Goal: Information Seeking & Learning: Check status

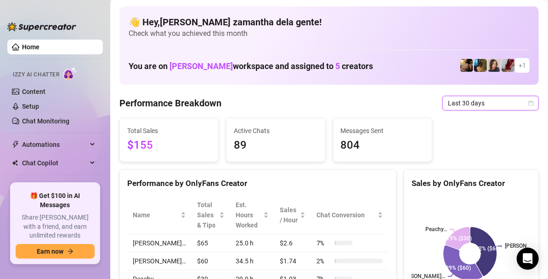
click at [486, 106] on span "Last 30 days" at bounding box center [491, 103] width 86 height 14
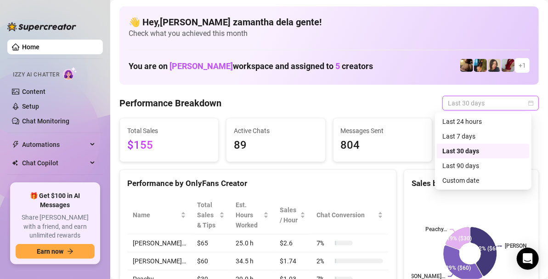
click at [474, 125] on div "Last 24 hours" at bounding box center [484, 121] width 82 height 10
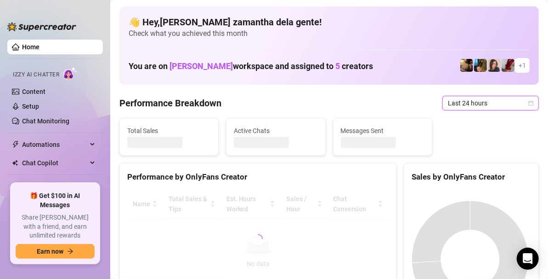
click at [475, 103] on span "Last 24 hours" at bounding box center [491, 103] width 86 height 14
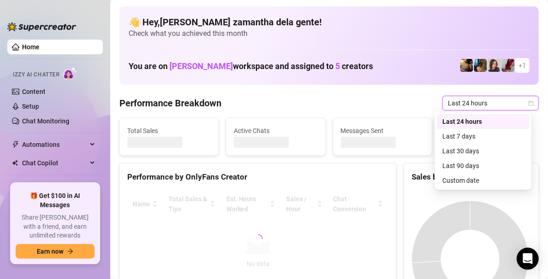
click at [477, 103] on span "Last 24 hours" at bounding box center [491, 103] width 86 height 14
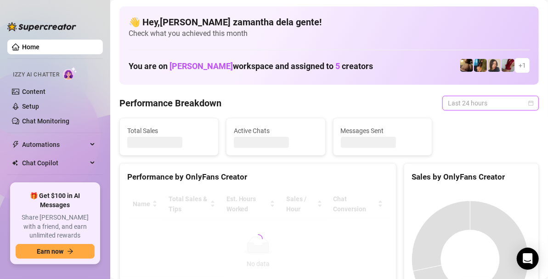
click at [474, 107] on span "Last 24 hours" at bounding box center [491, 103] width 86 height 14
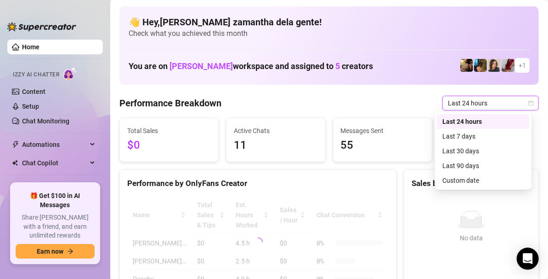
click at [479, 103] on span "Last 24 hours" at bounding box center [491, 103] width 86 height 14
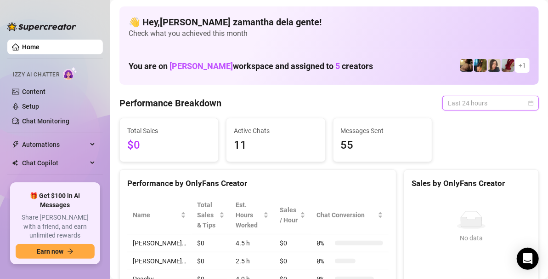
click at [481, 97] on span "Last 24 hours" at bounding box center [491, 103] width 86 height 14
click at [479, 102] on span "Last 24 hours" at bounding box center [491, 103] width 86 height 14
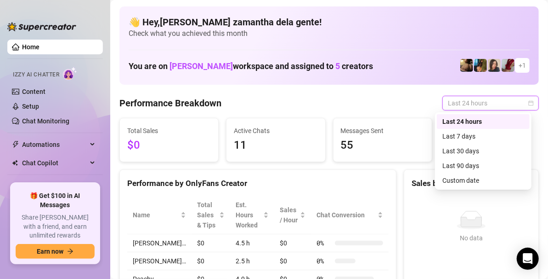
click at [475, 149] on div "Last 30 days" at bounding box center [484, 151] width 82 height 10
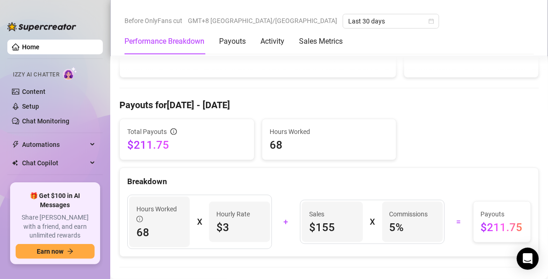
scroll to position [306, 0]
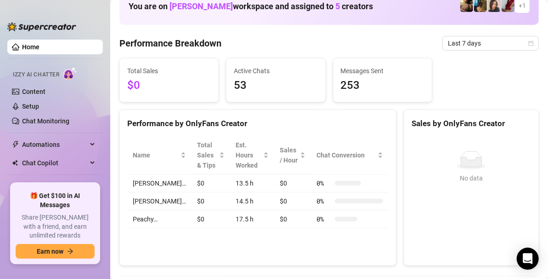
scroll to position [45, 0]
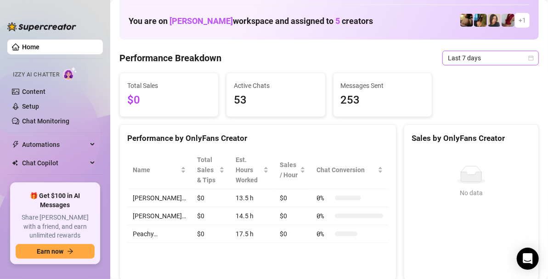
click at [458, 59] on span "Last 7 days" at bounding box center [491, 58] width 86 height 14
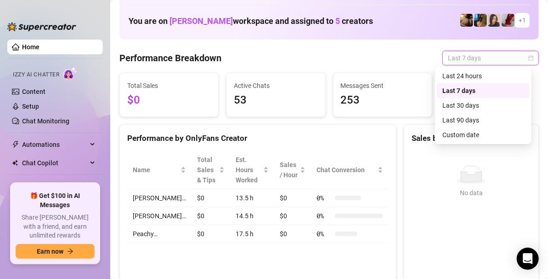
click at [444, 107] on div "Last 30 days" at bounding box center [484, 105] width 82 height 10
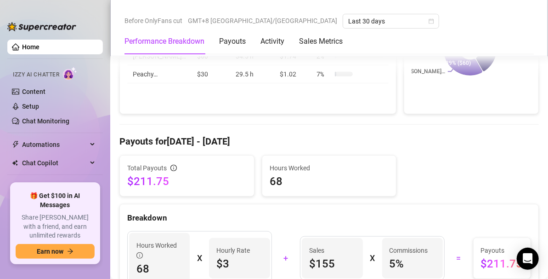
scroll to position [0, 0]
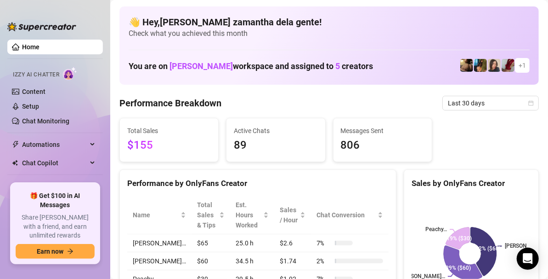
click at [40, 43] on link "Home" at bounding box center [30, 46] width 17 height 7
click at [462, 104] on span "Last 30 days" at bounding box center [491, 103] width 86 height 14
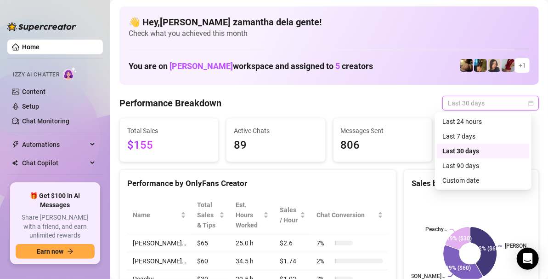
click at [469, 148] on div "Last 30 days" at bounding box center [484, 151] width 82 height 10
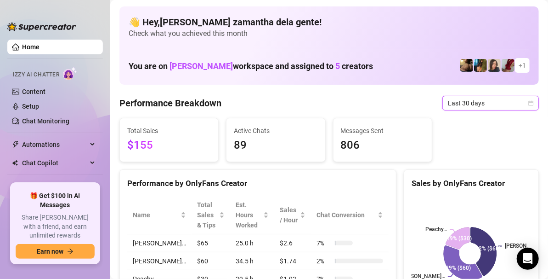
click at [476, 122] on div "Total Sales $155 Active Chats 89 Messages Sent 806" at bounding box center [329, 140] width 427 height 44
click at [462, 101] on span "Last 30 days" at bounding box center [491, 103] width 86 height 14
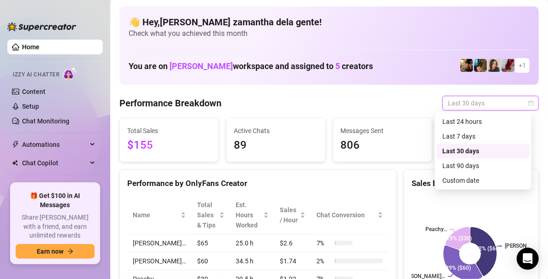
click at [468, 134] on div "Last 7 days" at bounding box center [484, 136] width 82 height 10
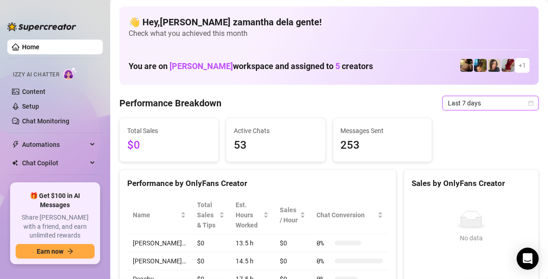
click at [467, 104] on span "Last 7 days" at bounding box center [491, 103] width 86 height 14
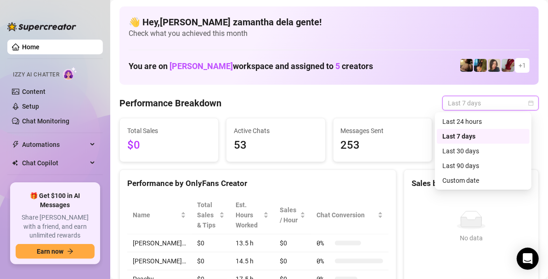
click at [465, 148] on div "Last 30 days" at bounding box center [484, 151] width 82 height 10
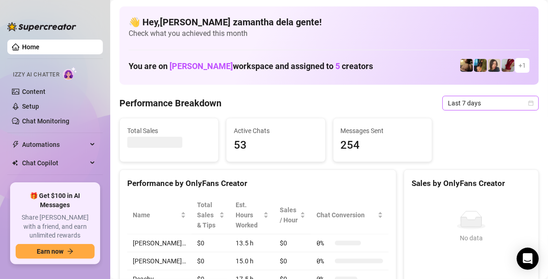
click at [466, 106] on span "Last 7 days" at bounding box center [491, 103] width 86 height 14
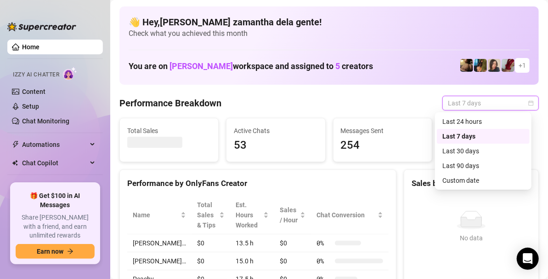
click at [479, 143] on div "Last 30 days" at bounding box center [483, 150] width 93 height 15
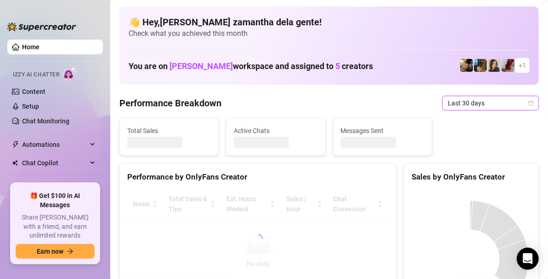
click at [464, 148] on div "Total Sales Active Chats Messages Sent" at bounding box center [329, 137] width 427 height 38
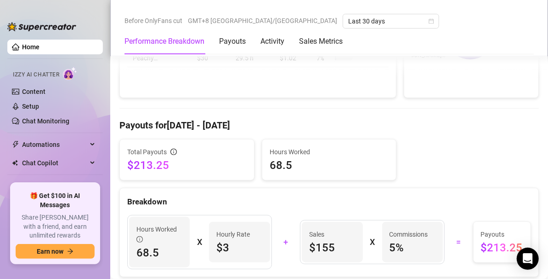
scroll to position [230, 0]
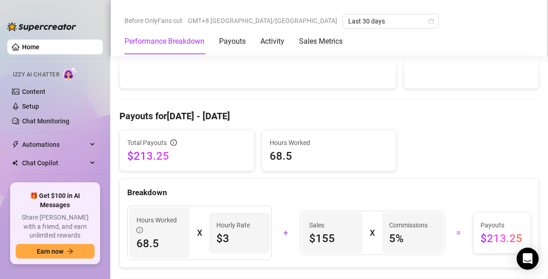
click at [177, 40] on Breakdown "Performance Breakdown" at bounding box center [165, 41] width 80 height 11
click at [178, 40] on Breakdown "Performance Breakdown" at bounding box center [165, 41] width 80 height 11
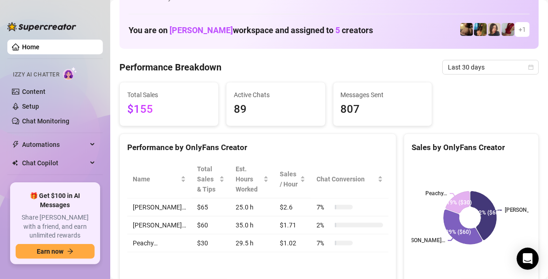
click at [178, 40] on Breakdown "Performance Breakdown" at bounding box center [165, 41] width 80 height 11
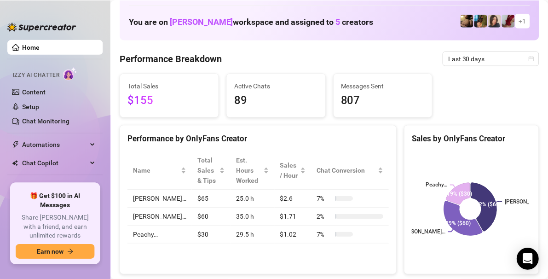
scroll to position [44, 0]
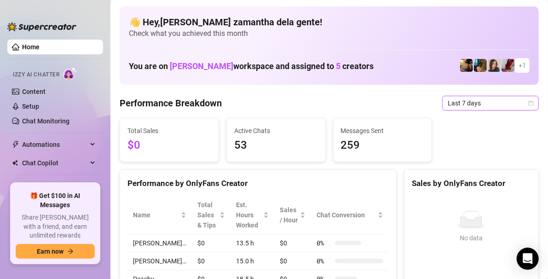
click at [471, 103] on span "Last 7 days" at bounding box center [490, 103] width 86 height 14
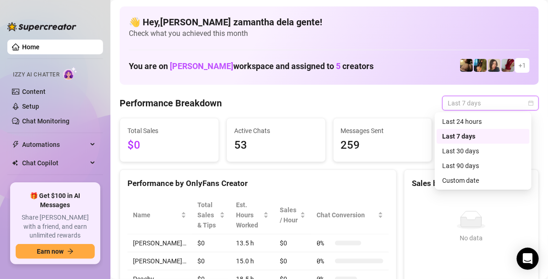
click at [466, 156] on div "Last 30 days" at bounding box center [482, 150] width 93 height 15
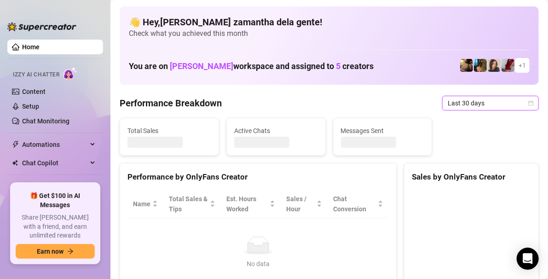
click at [469, 149] on div "Total Sales Active Chats Messages Sent" at bounding box center [329, 137] width 426 height 38
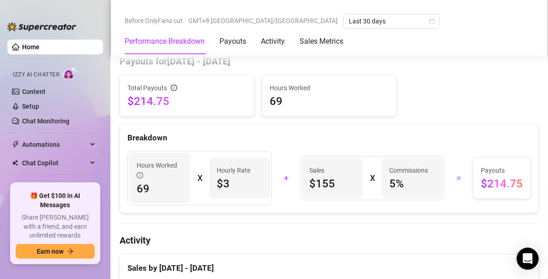
scroll to position [289, 0]
